Goal: Find specific page/section: Find specific page/section

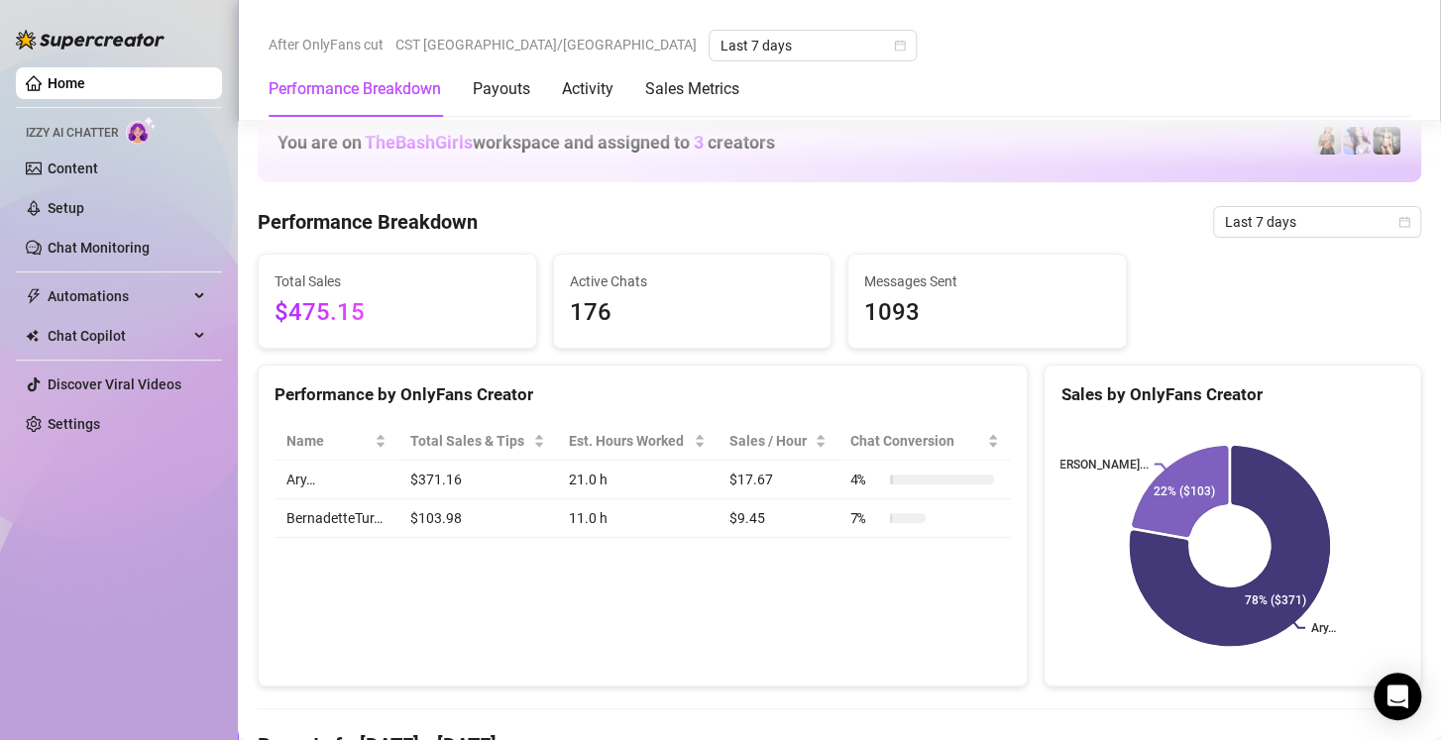
scroll to position [1316, 0]
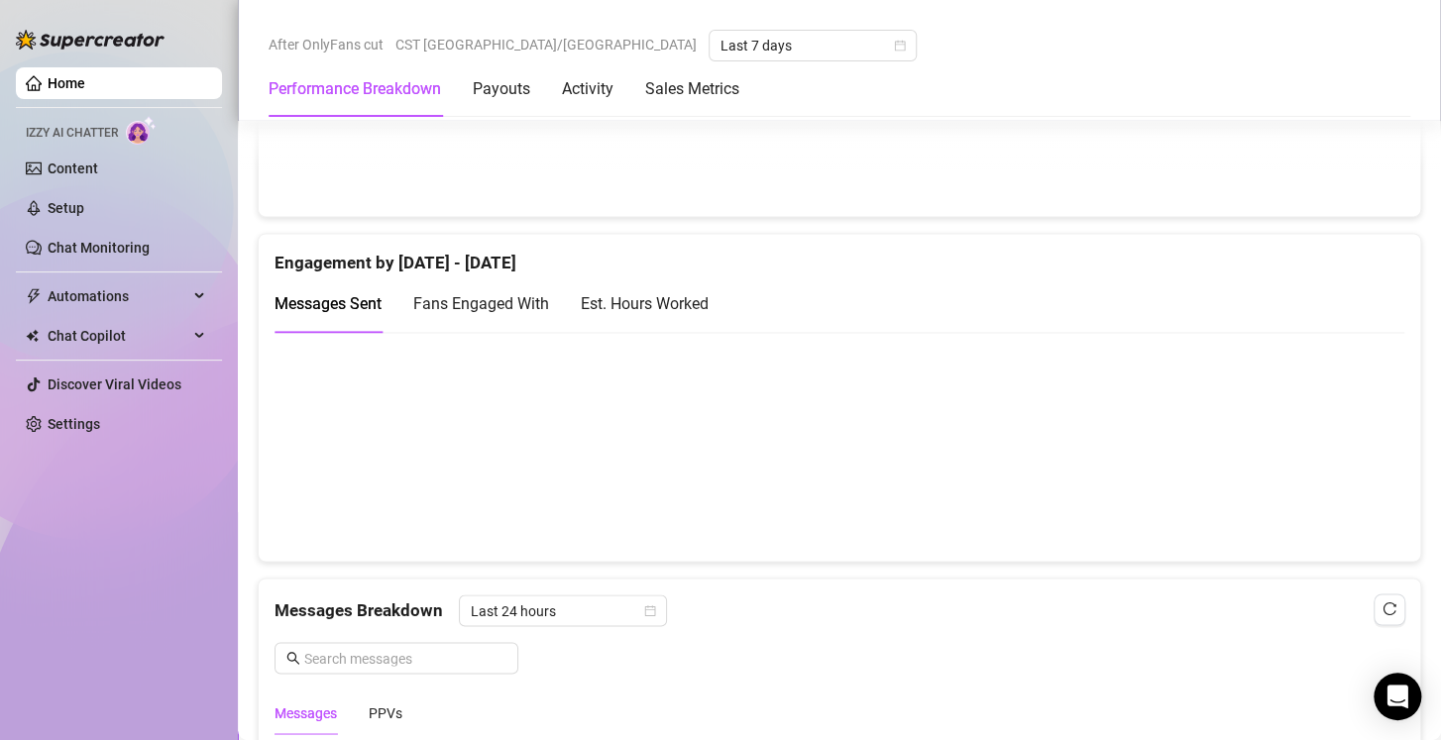
scroll to position [1256, 0]
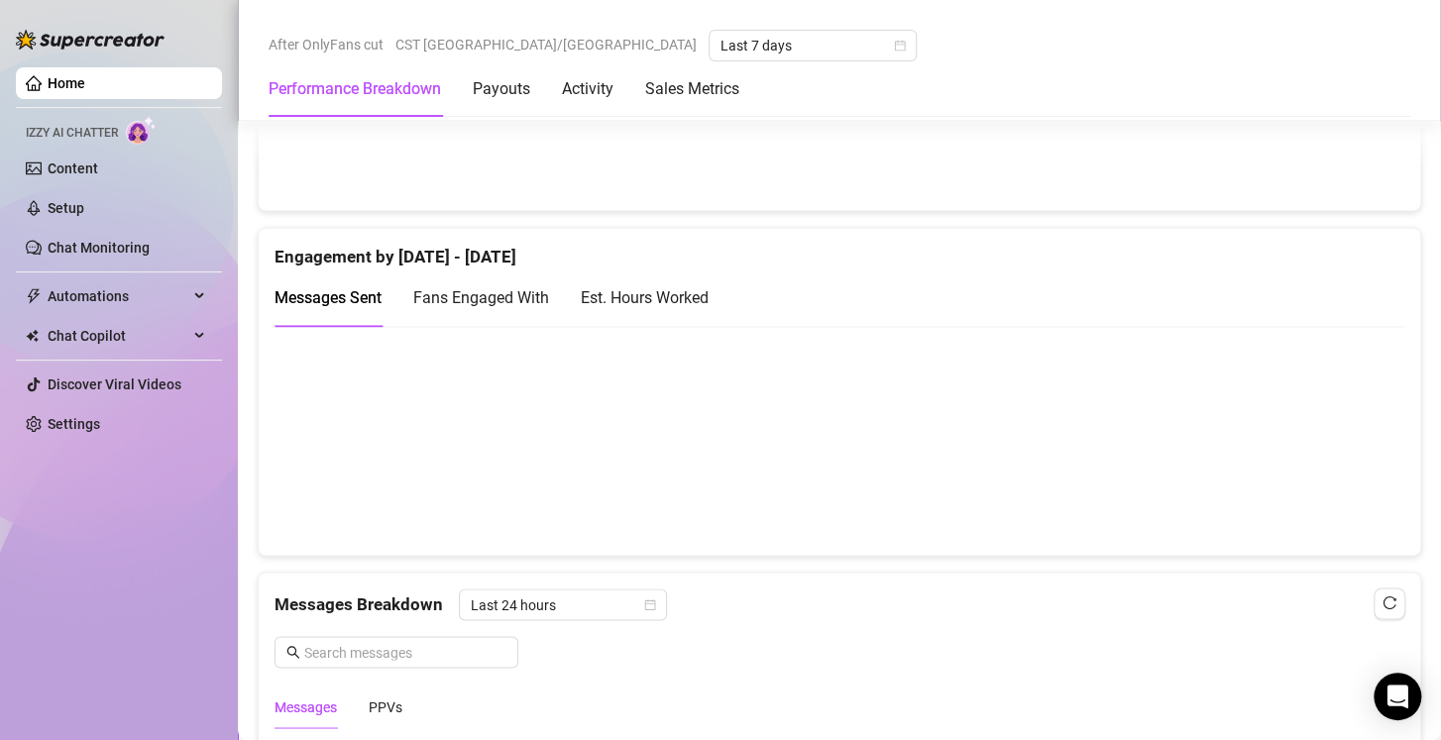
click at [689, 300] on div "Est. Hours Worked" at bounding box center [645, 297] width 128 height 25
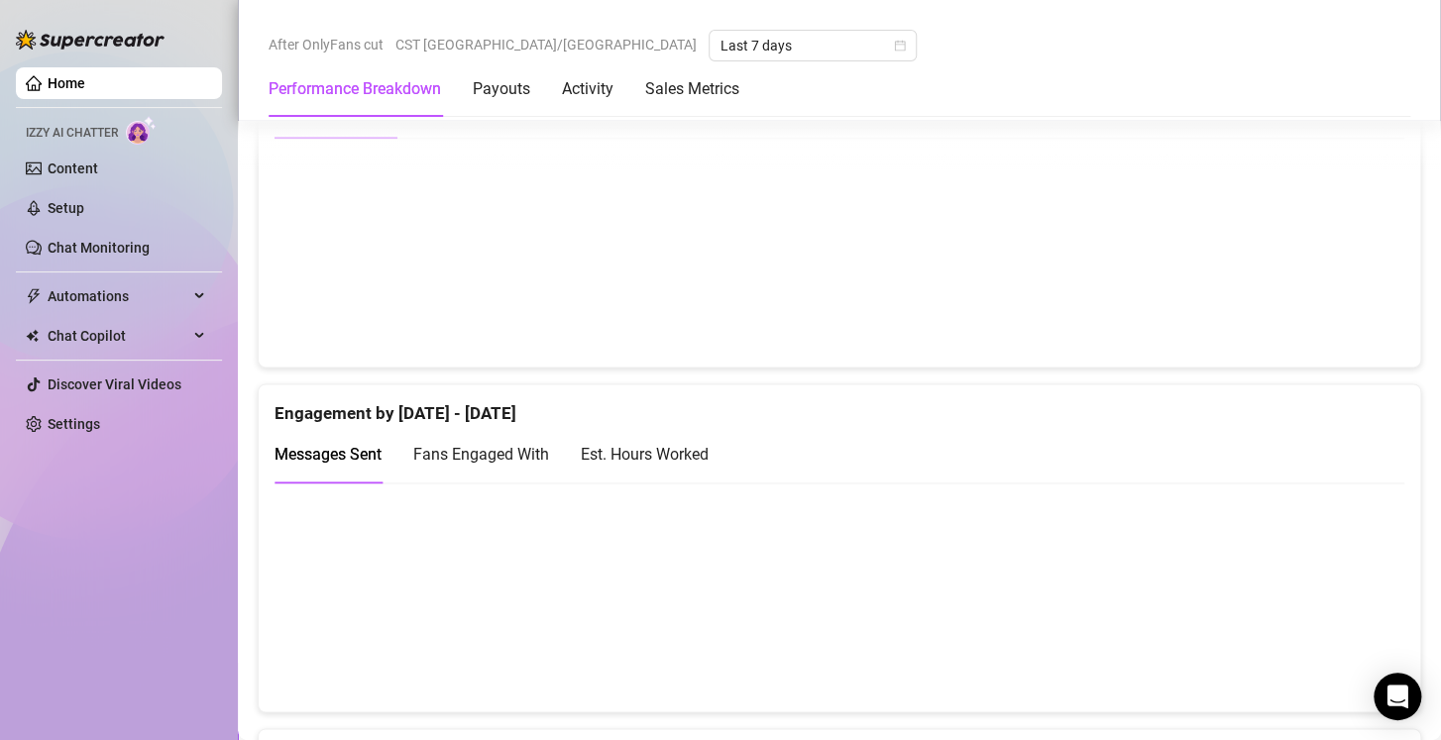
scroll to position [1102, 0]
click at [686, 448] on div "Est. Hours Worked" at bounding box center [645, 452] width 128 height 25
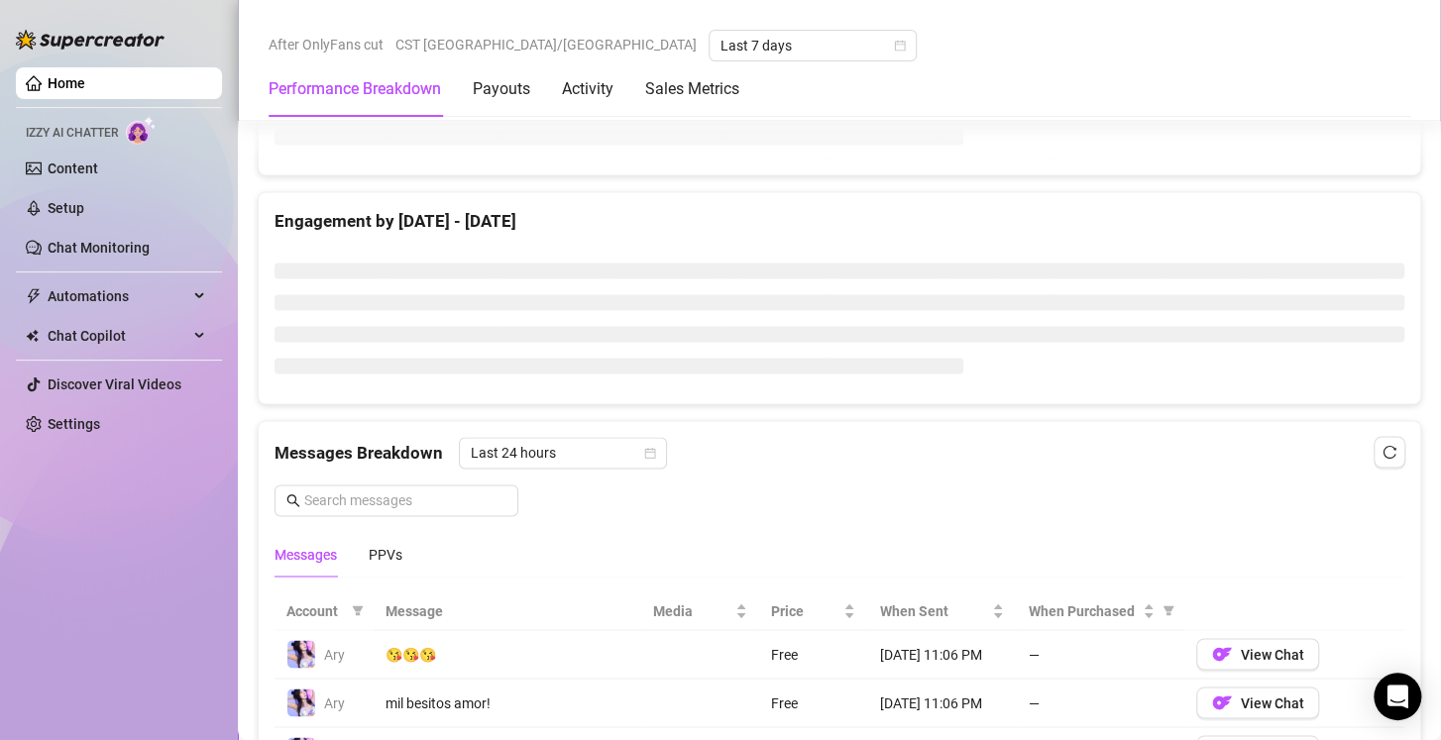
scroll to position [1229, 0]
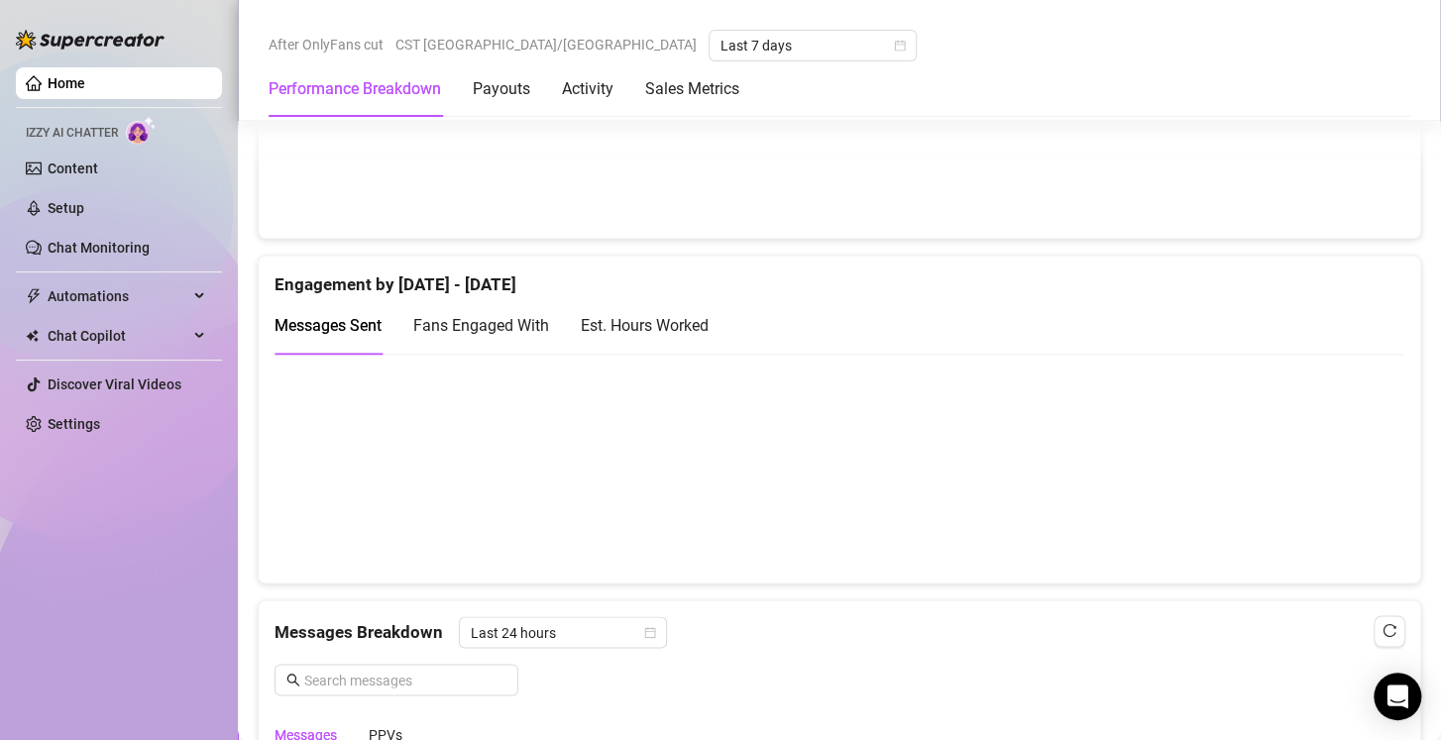
click at [666, 324] on div "Est. Hours Worked" at bounding box center [645, 325] width 128 height 25
